Goal: Transaction & Acquisition: Purchase product/service

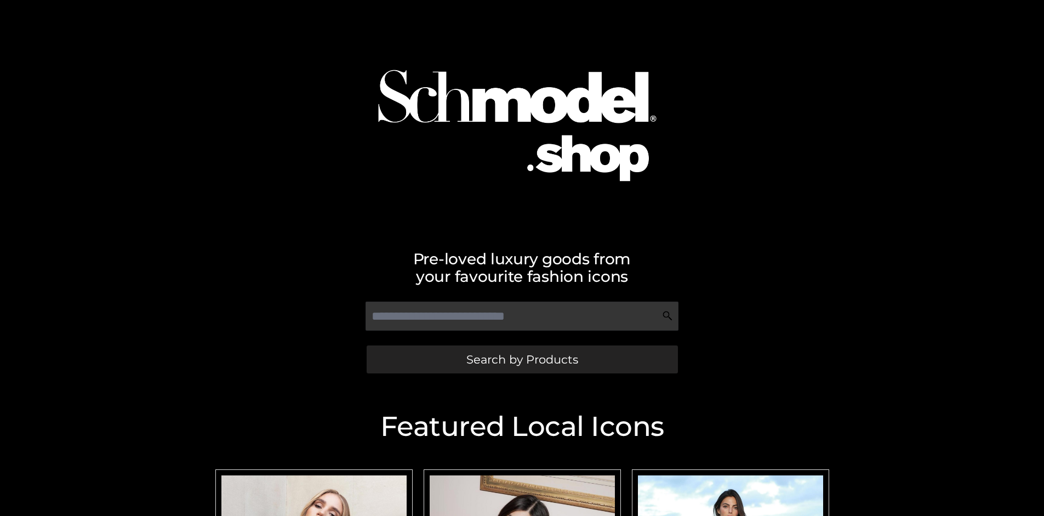
click at [522, 359] on span "Search by Products" at bounding box center [522, 360] width 112 height 12
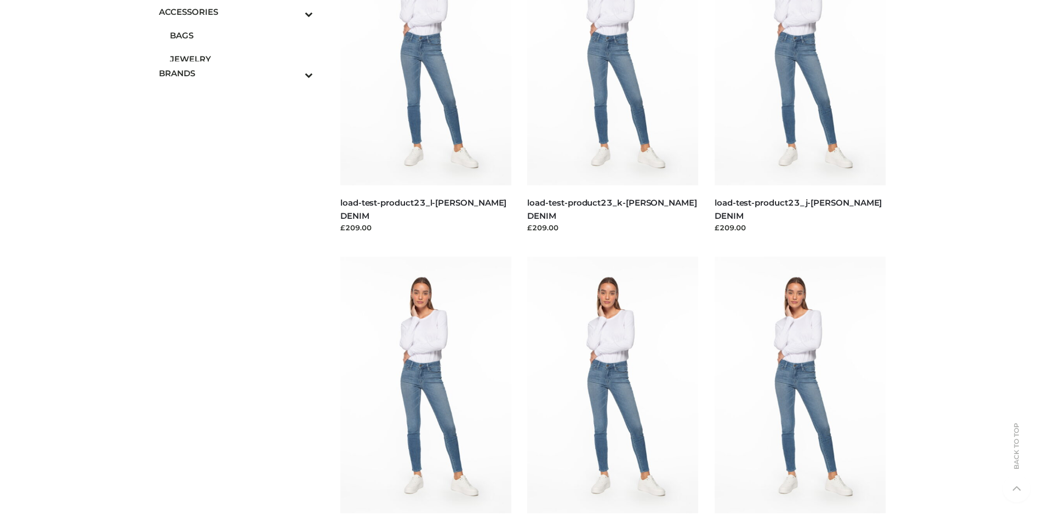
click at [241, 59] on span "JEWELRY" at bounding box center [242, 59] width 144 height 13
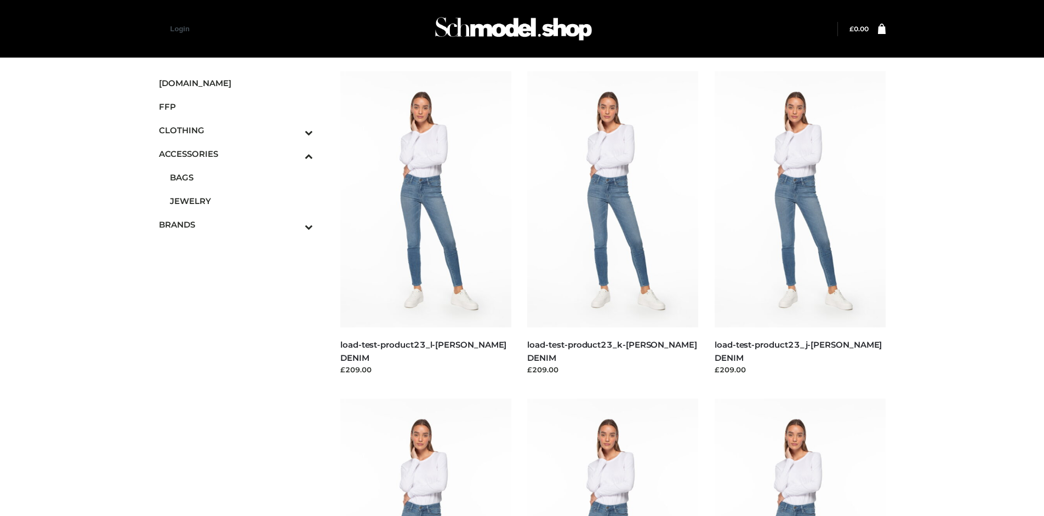
scroll to position [1181, 0]
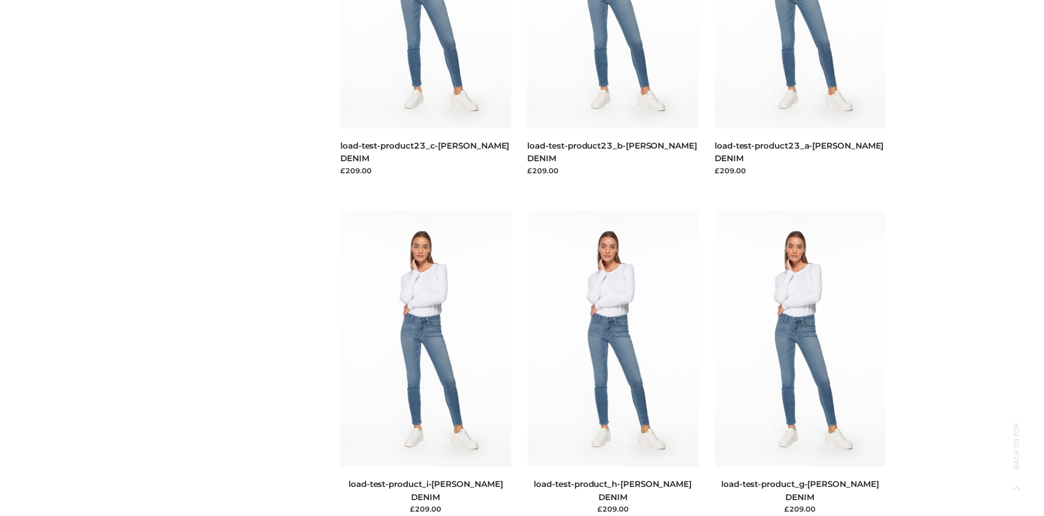
click at [800, 363] on img at bounding box center [800, 338] width 171 height 256
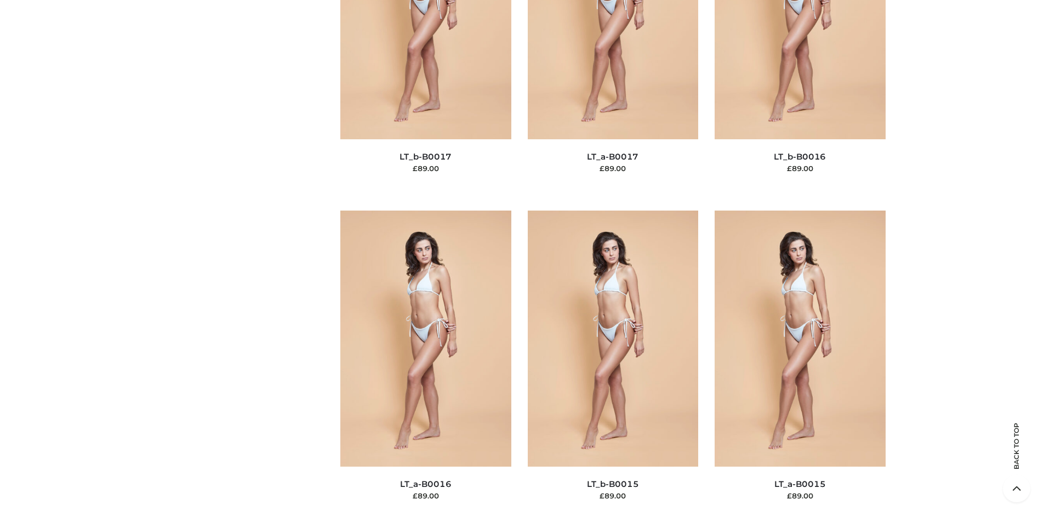
click at [613, 363] on img at bounding box center [613, 338] width 171 height 256
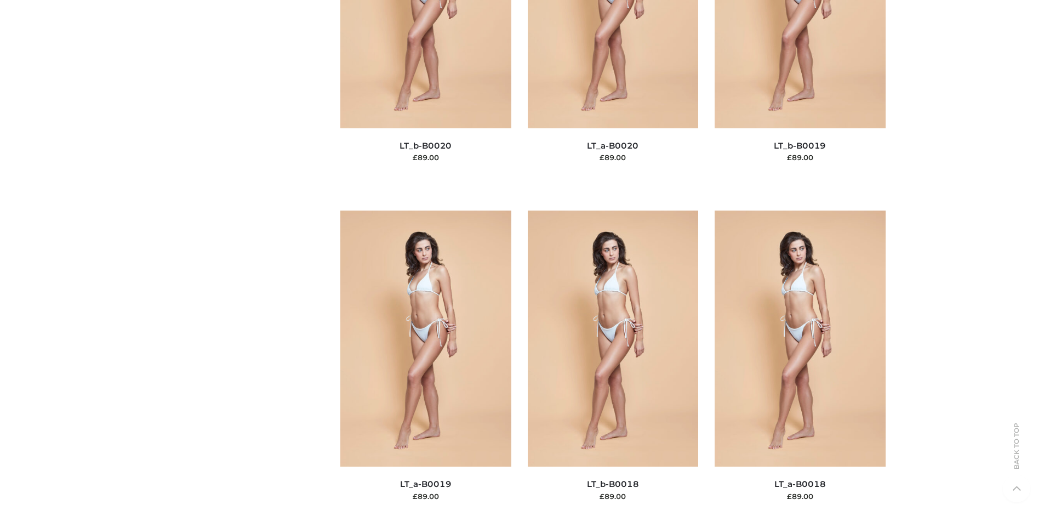
click at [800, 363] on img at bounding box center [800, 338] width 171 height 256
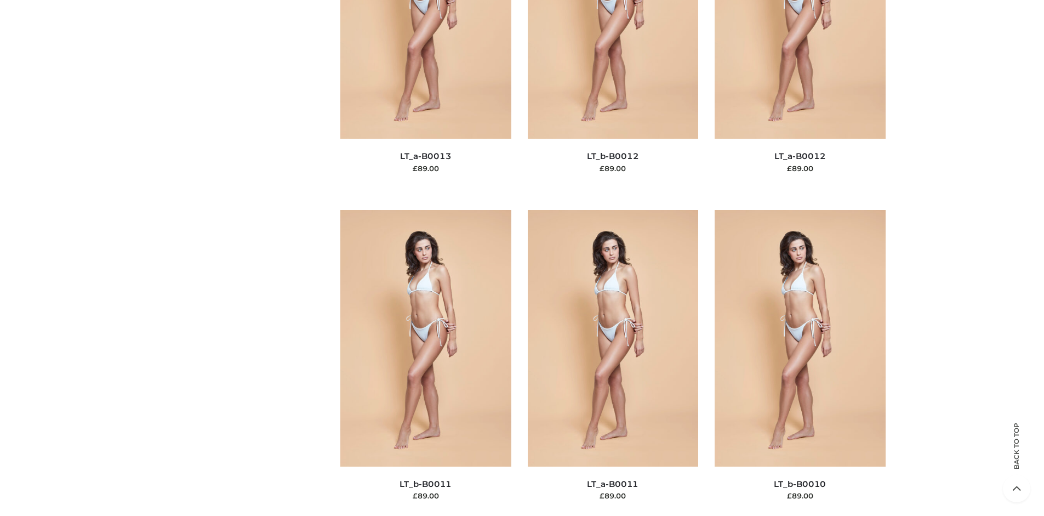
click at [613, 362] on img at bounding box center [613, 338] width 171 height 256
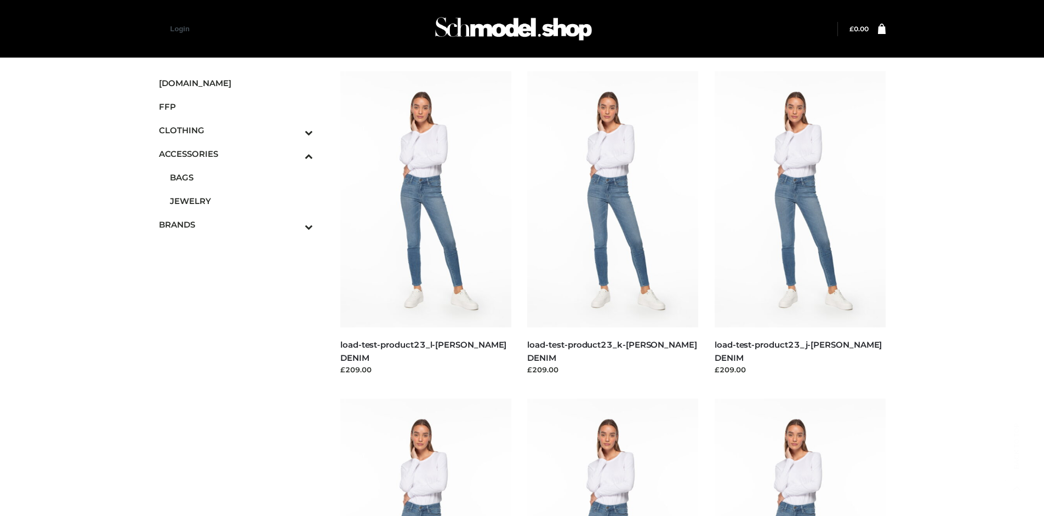
click at [294, 224] on icon "Toggle Submenu" at bounding box center [251, 226] width 123 height 13
click at [241, 224] on span "PARKERSMITH" at bounding box center [242, 224] width 144 height 13
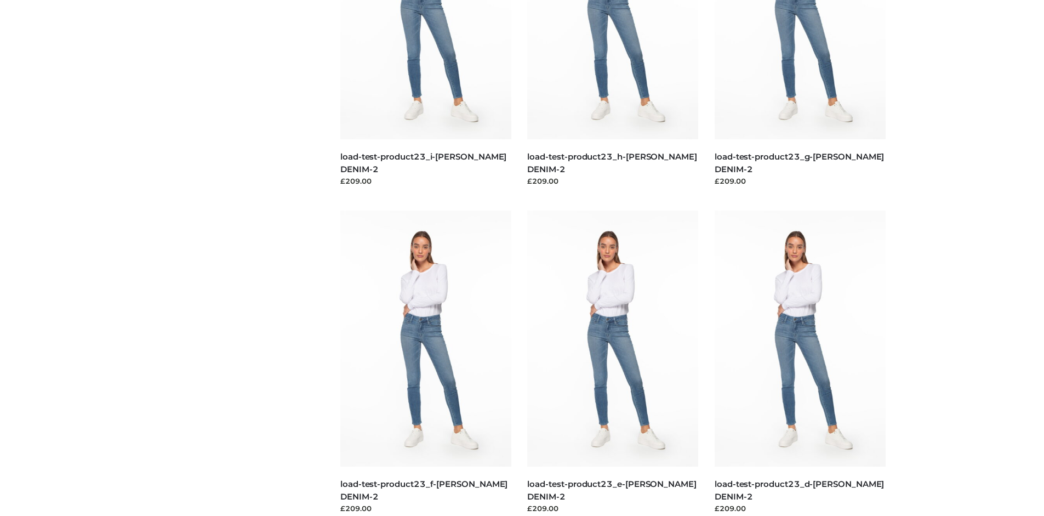
click at [800, 363] on img at bounding box center [800, 338] width 171 height 256
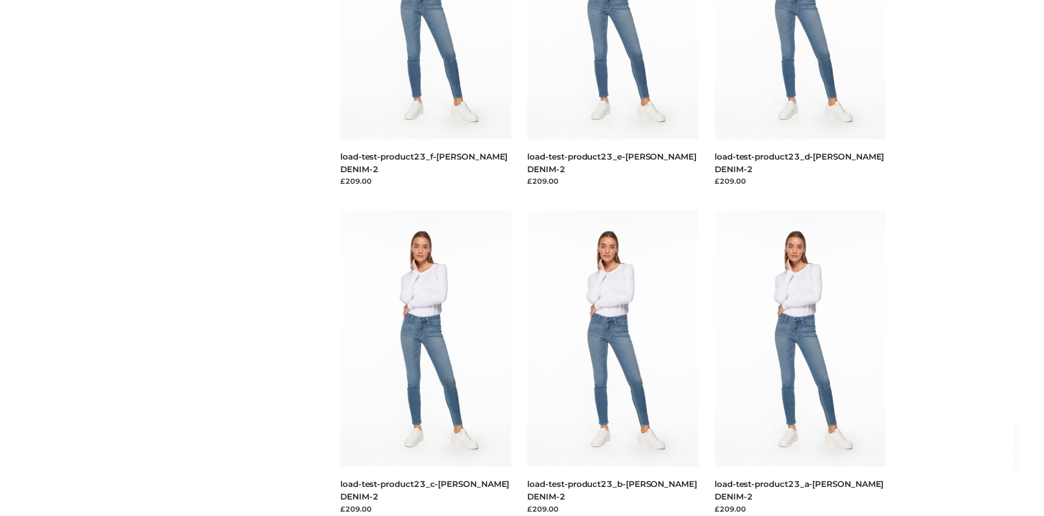
click at [613, 363] on img at bounding box center [612, 338] width 171 height 256
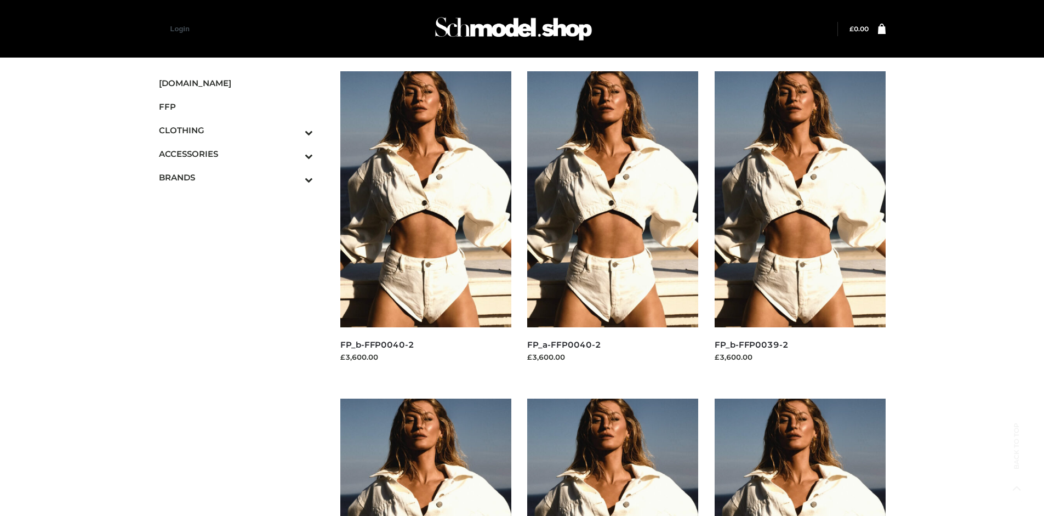
scroll to position [843, 0]
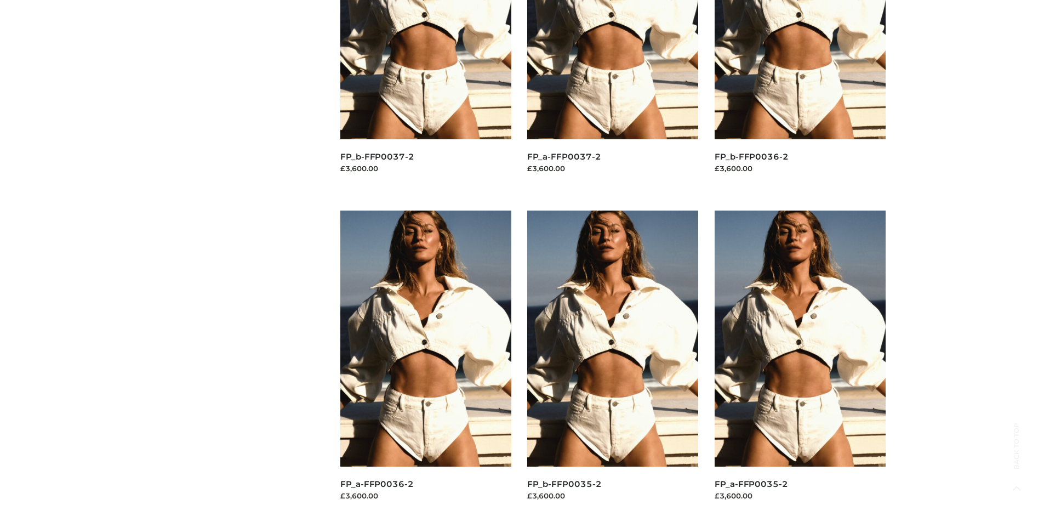
click at [800, 363] on img at bounding box center [800, 338] width 171 height 256
click at [613, 363] on img at bounding box center [612, 338] width 171 height 256
click at [425, 363] on img at bounding box center [425, 338] width 171 height 256
click at [800, 363] on img at bounding box center [800, 338] width 171 height 256
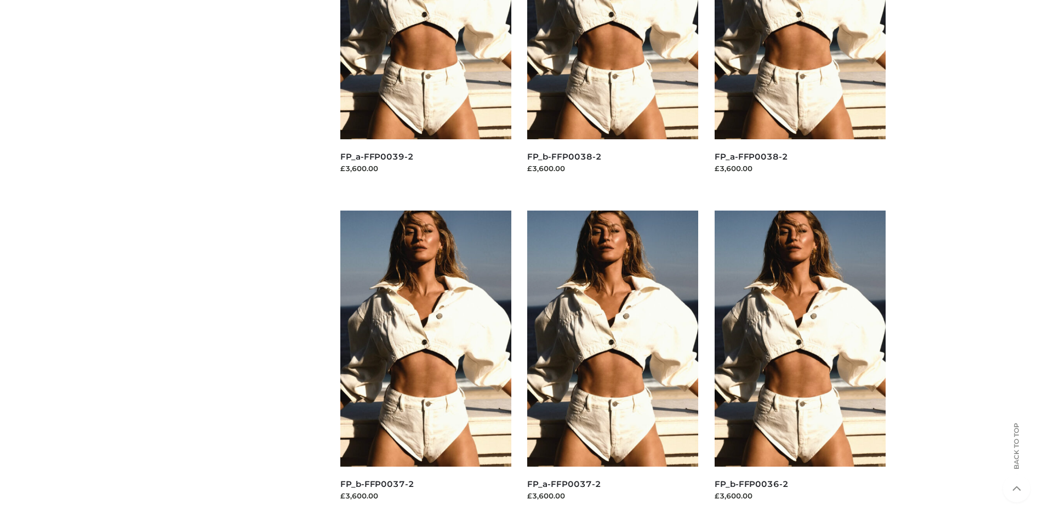
scroll to position [0, 0]
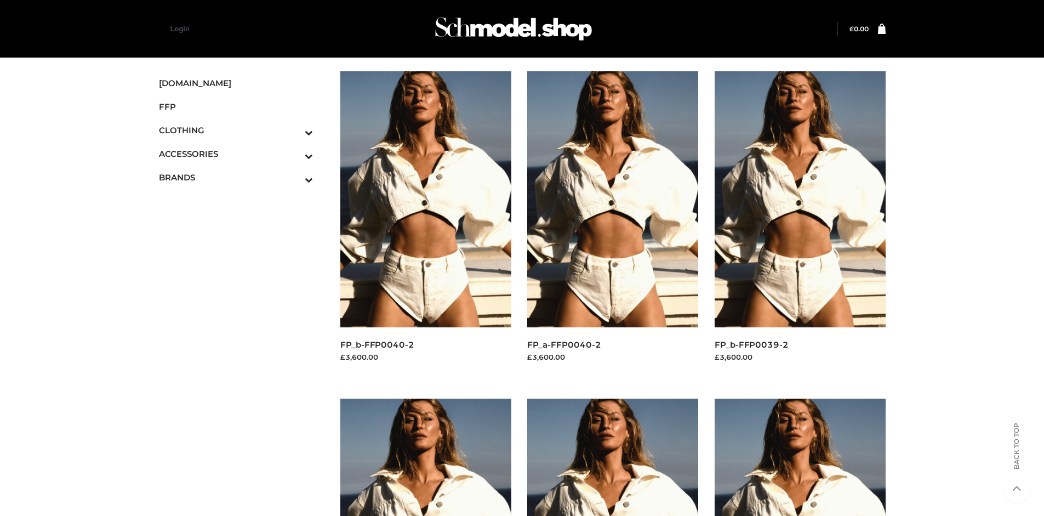
click at [294, 130] on icon "Toggle Submenu" at bounding box center [251, 132] width 123 height 13
click at [241, 201] on span "BOTTOMS" at bounding box center [242, 201] width 144 height 13
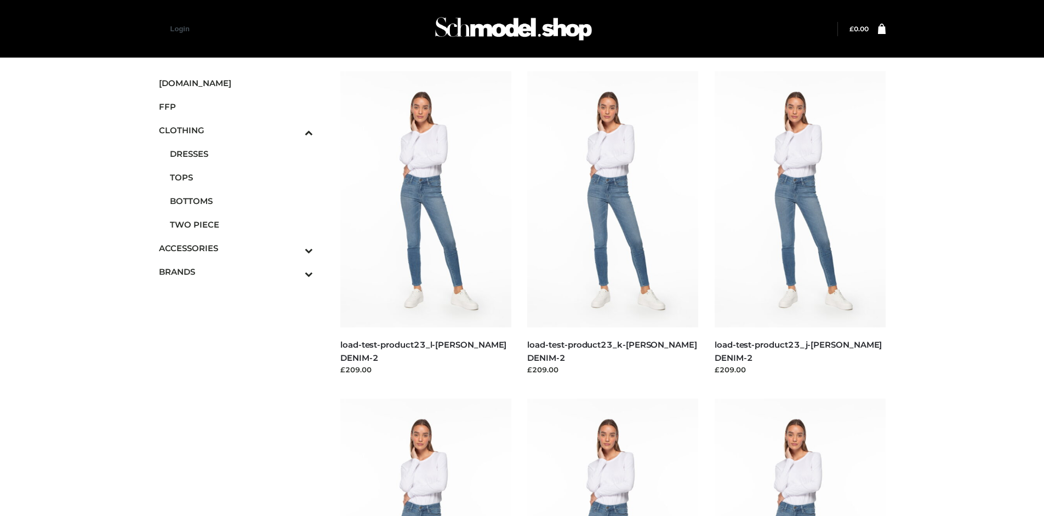
scroll to position [843, 0]
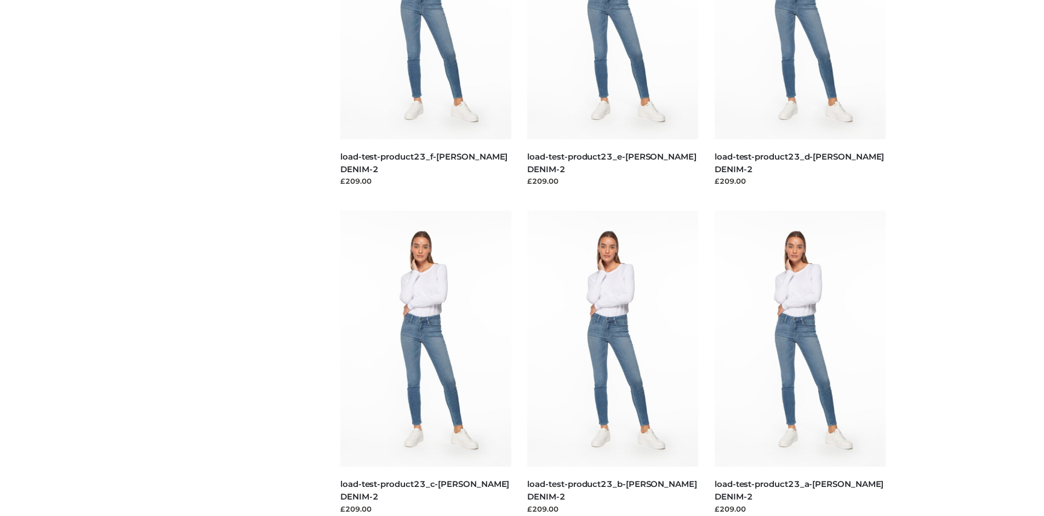
click at [613, 363] on img at bounding box center [612, 338] width 171 height 256
click at [425, 363] on img at bounding box center [425, 338] width 171 height 256
